Goal: Information Seeking & Learning: Compare options

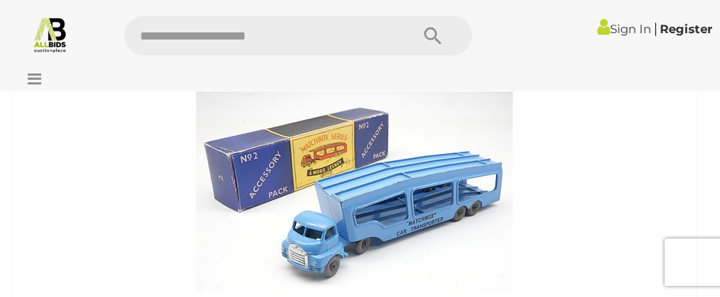
scroll to position [537, 0]
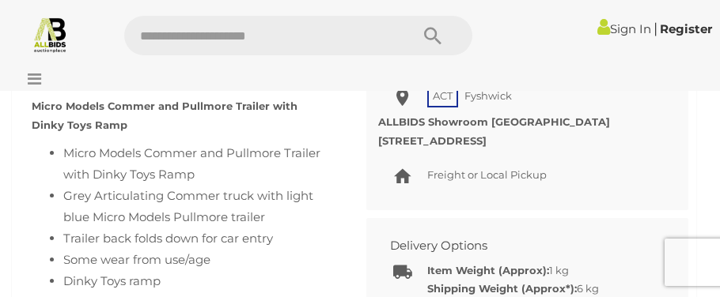
scroll to position [1169, 0]
